Goal: Information Seeking & Learning: Learn about a topic

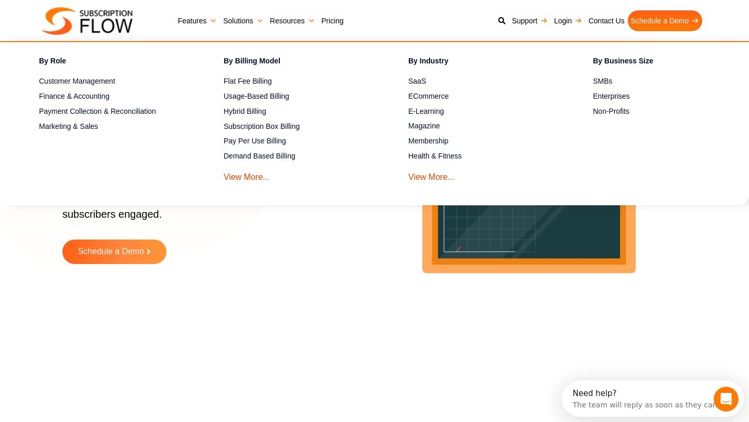
click at [200, 19] on link "Features" at bounding box center [197, 20] width 45 height 21
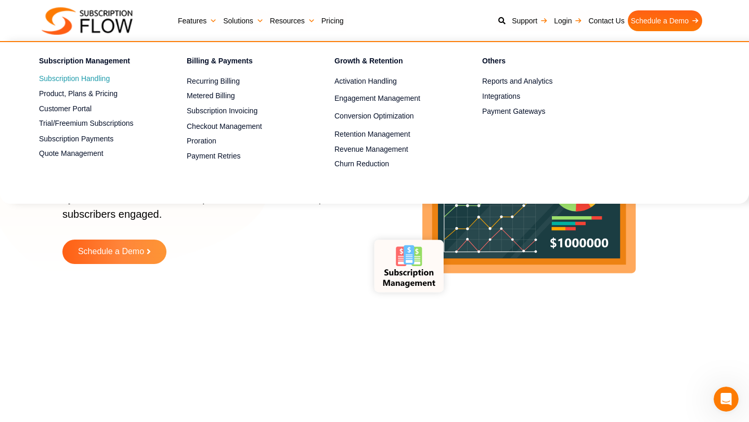
click at [98, 75] on link "Subscription Handling" at bounding box center [94, 79] width 111 height 12
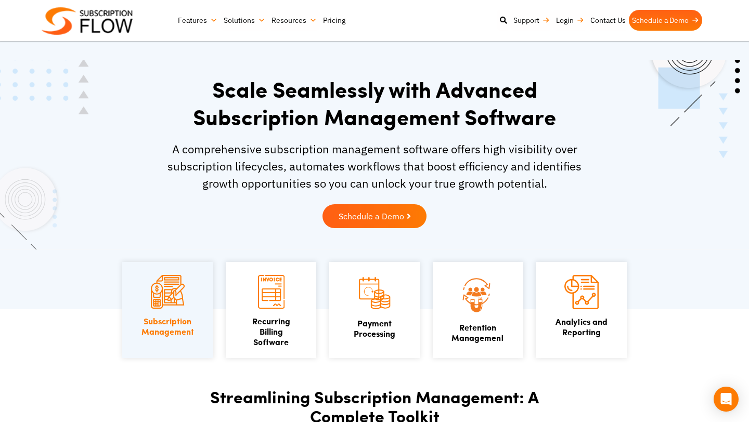
click at [327, 22] on link "Pricing" at bounding box center [334, 20] width 29 height 21
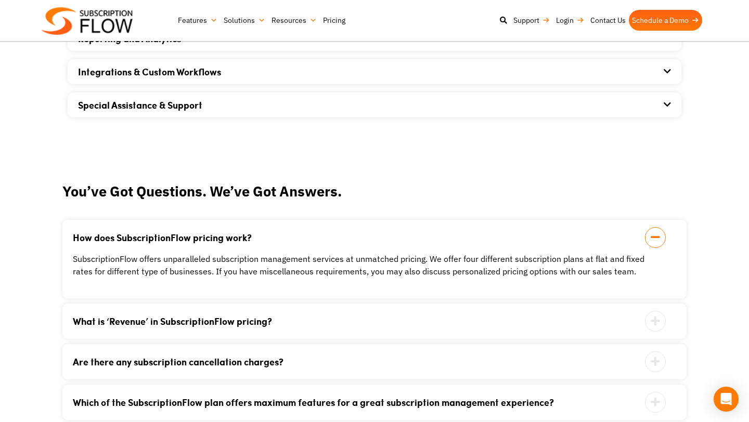
scroll to position [939, 0]
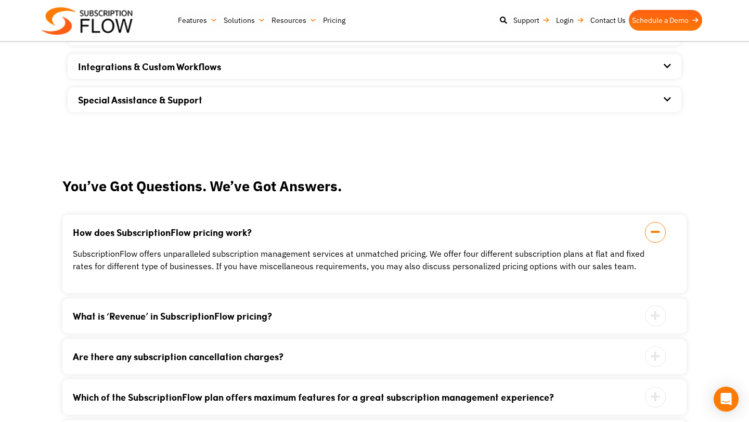
click at [253, 317] on link "What is ‘Revenue’ in SubscriptionFlow pricing?" at bounding box center [362, 316] width 578 height 9
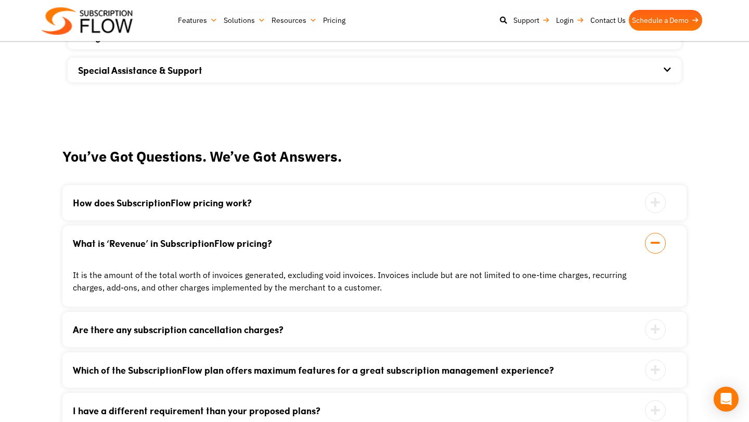
scroll to position [972, 0]
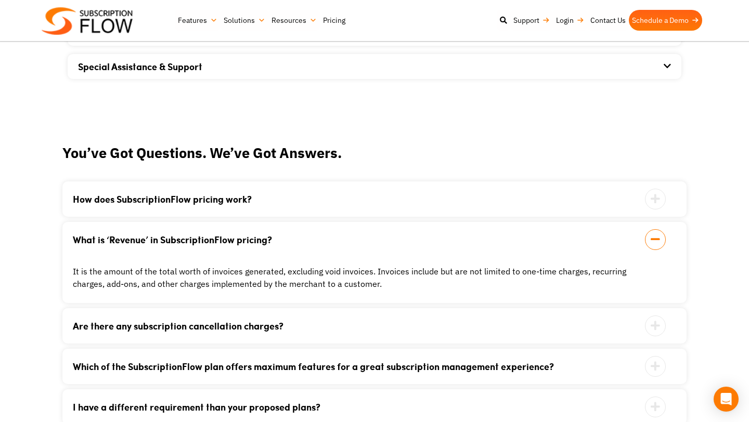
click at [230, 323] on link "Are there any subscription cancellation charges?" at bounding box center [362, 326] width 578 height 9
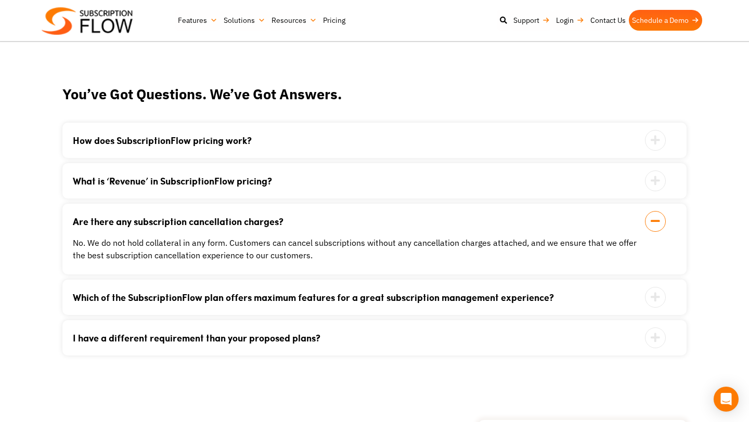
scroll to position [1032, 0]
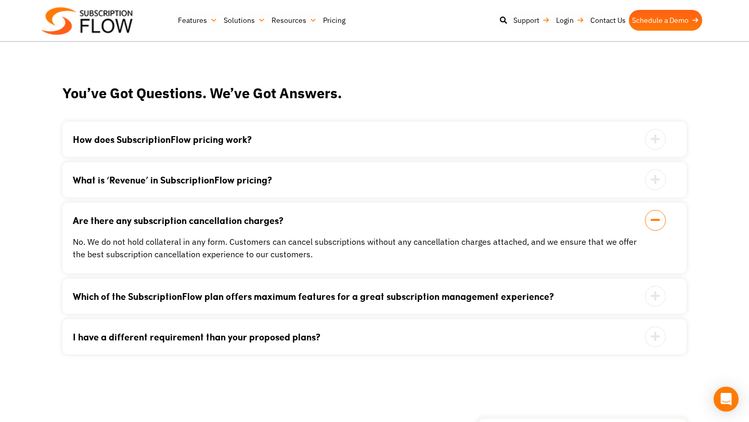
click at [230, 298] on link "Which of the SubscriptionFlow plan offers maximum features for a great subscrip…" at bounding box center [362, 296] width 578 height 9
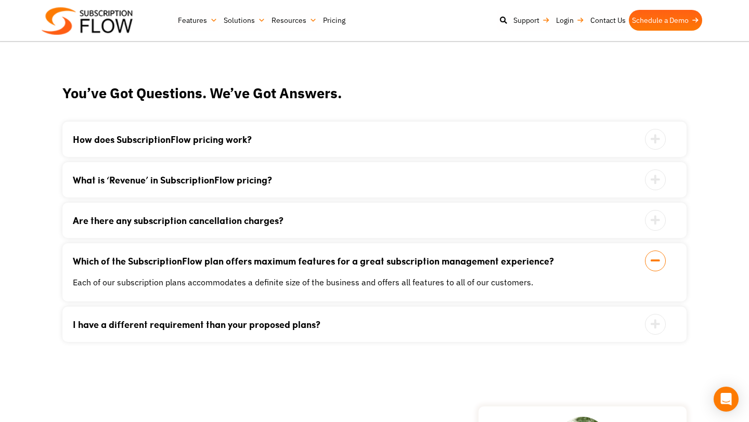
click at [219, 322] on link "I have a different requirement than your proposed plans?" at bounding box center [362, 324] width 578 height 9
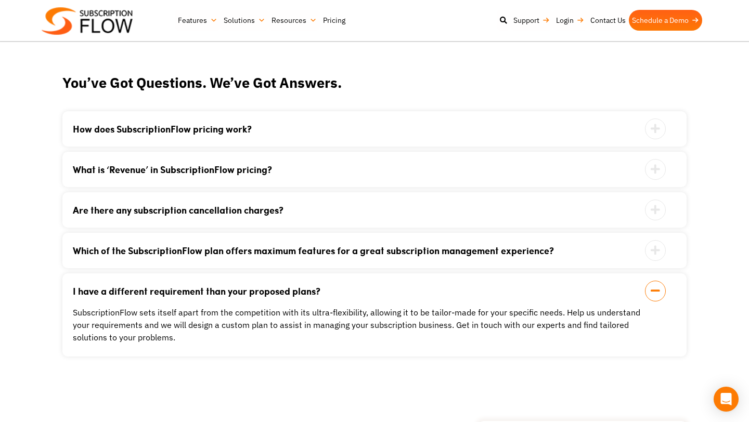
scroll to position [1052, 0]
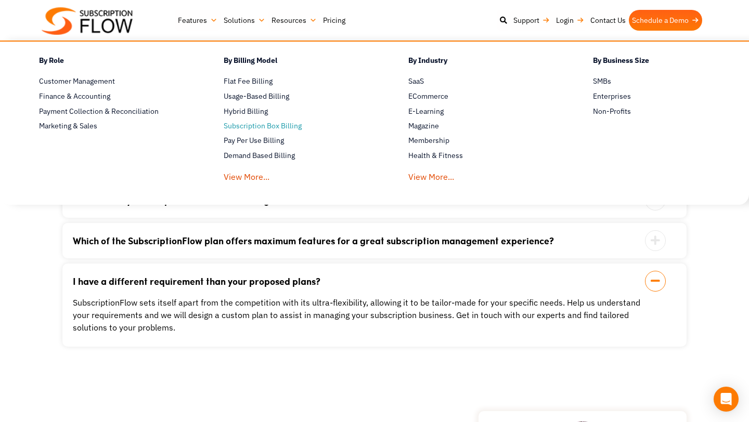
click at [245, 126] on span "Subscription Box Billing" at bounding box center [263, 126] width 78 height 11
